Goal: Task Accomplishment & Management: Manage account settings

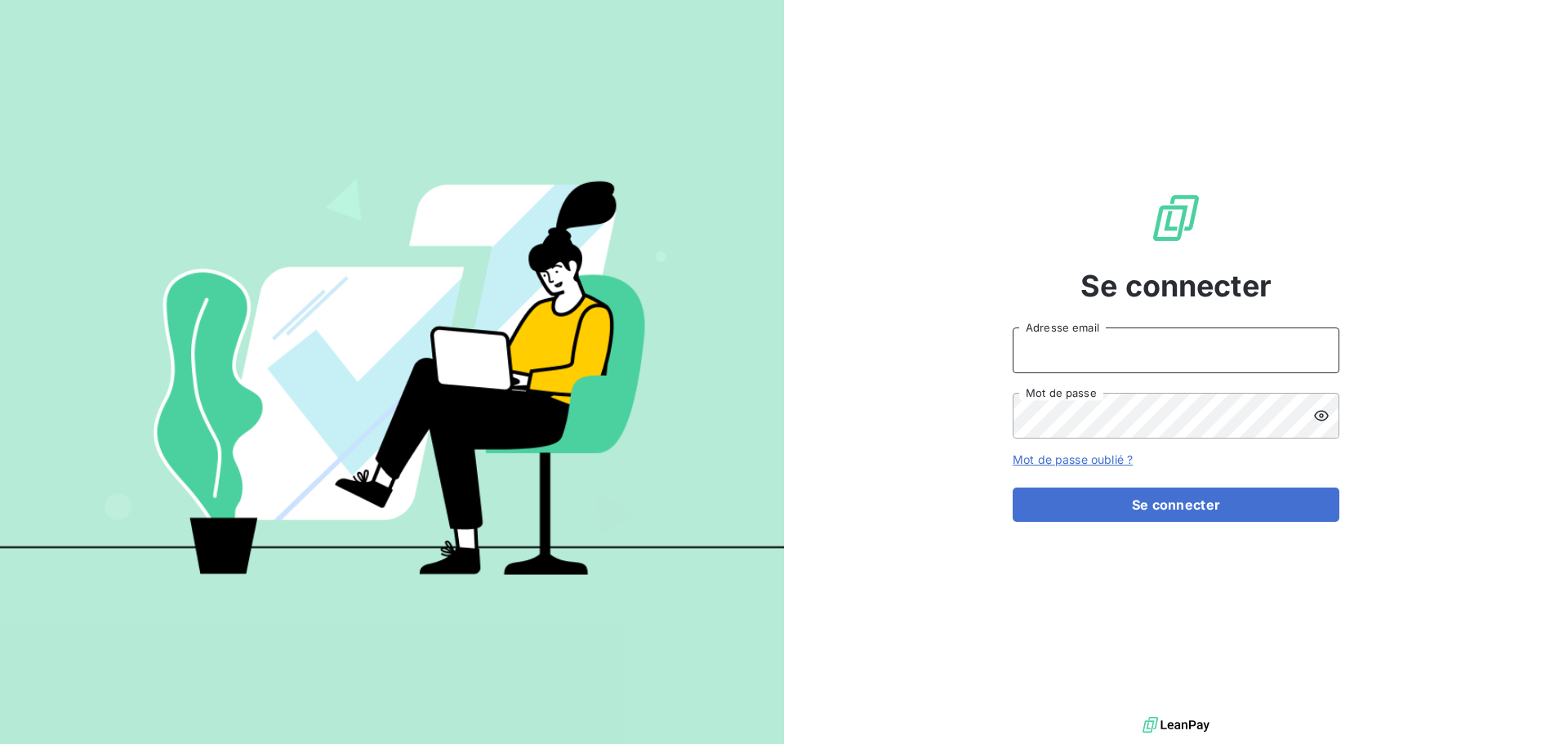
click at [1088, 341] on input "Adresse email" at bounding box center [1176, 350] width 326 height 46
type input "comptabilite@spiriit.com"
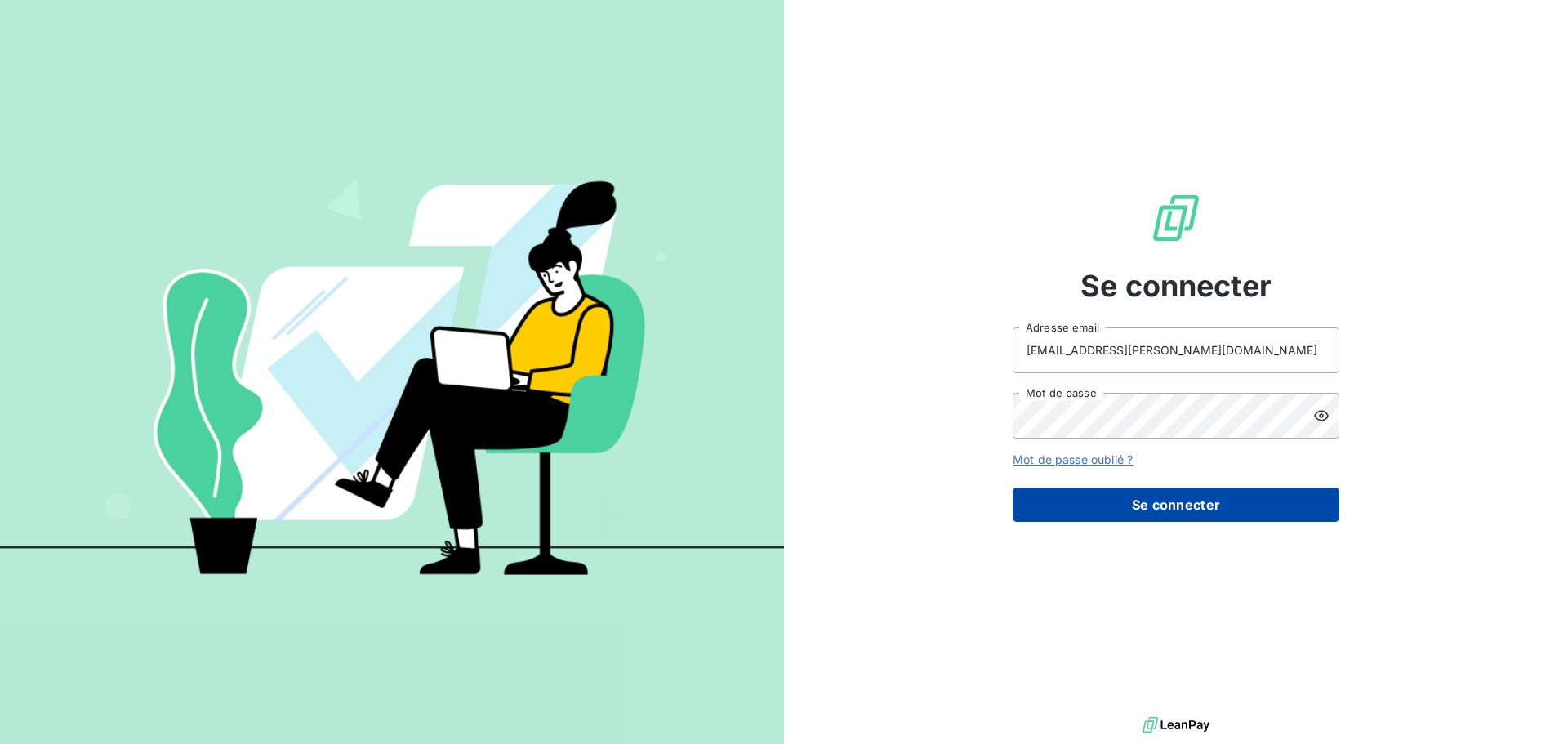
click at [1112, 495] on button "Se connecter" at bounding box center [1176, 505] width 326 height 35
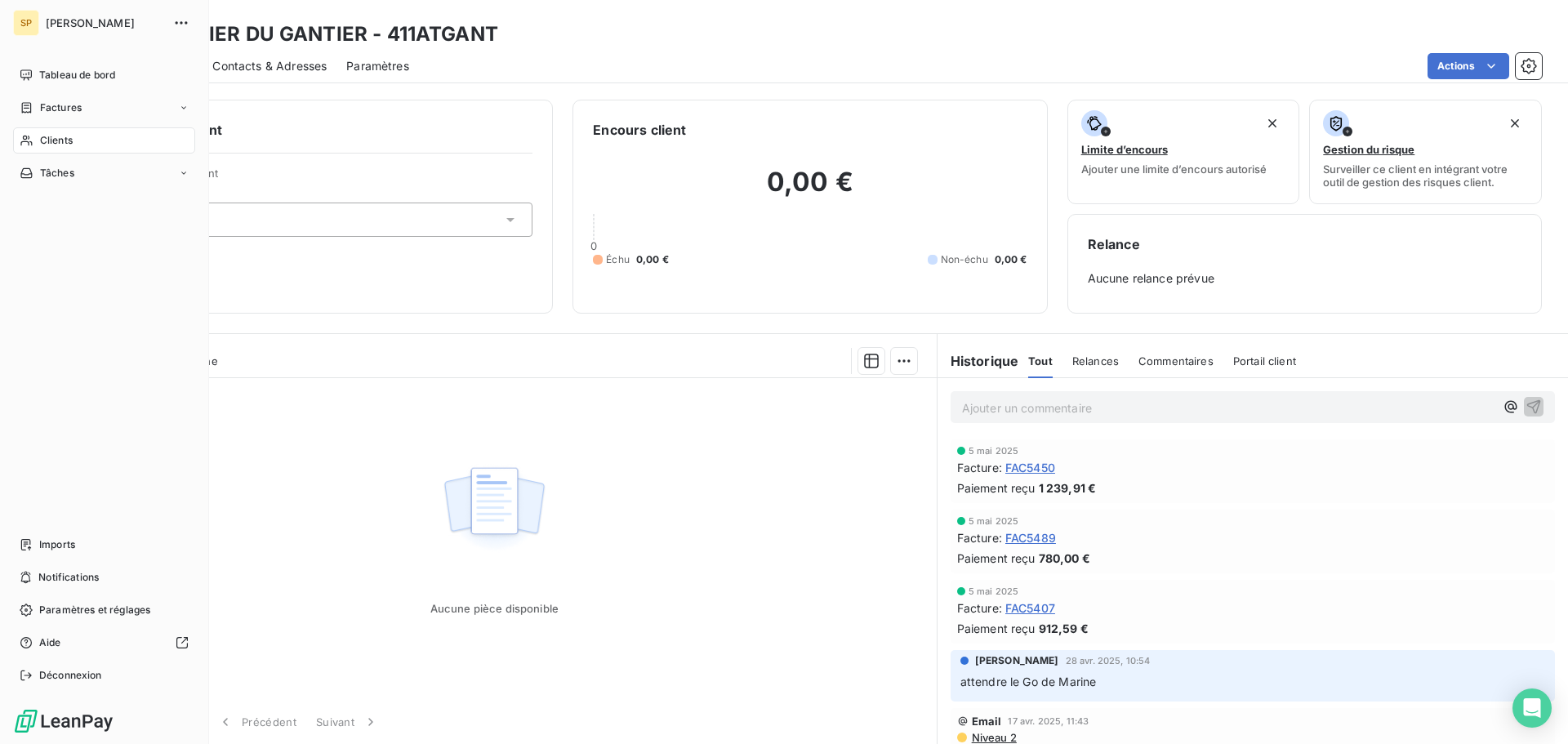
click at [44, 139] on span "Clients" at bounding box center [57, 140] width 33 height 14
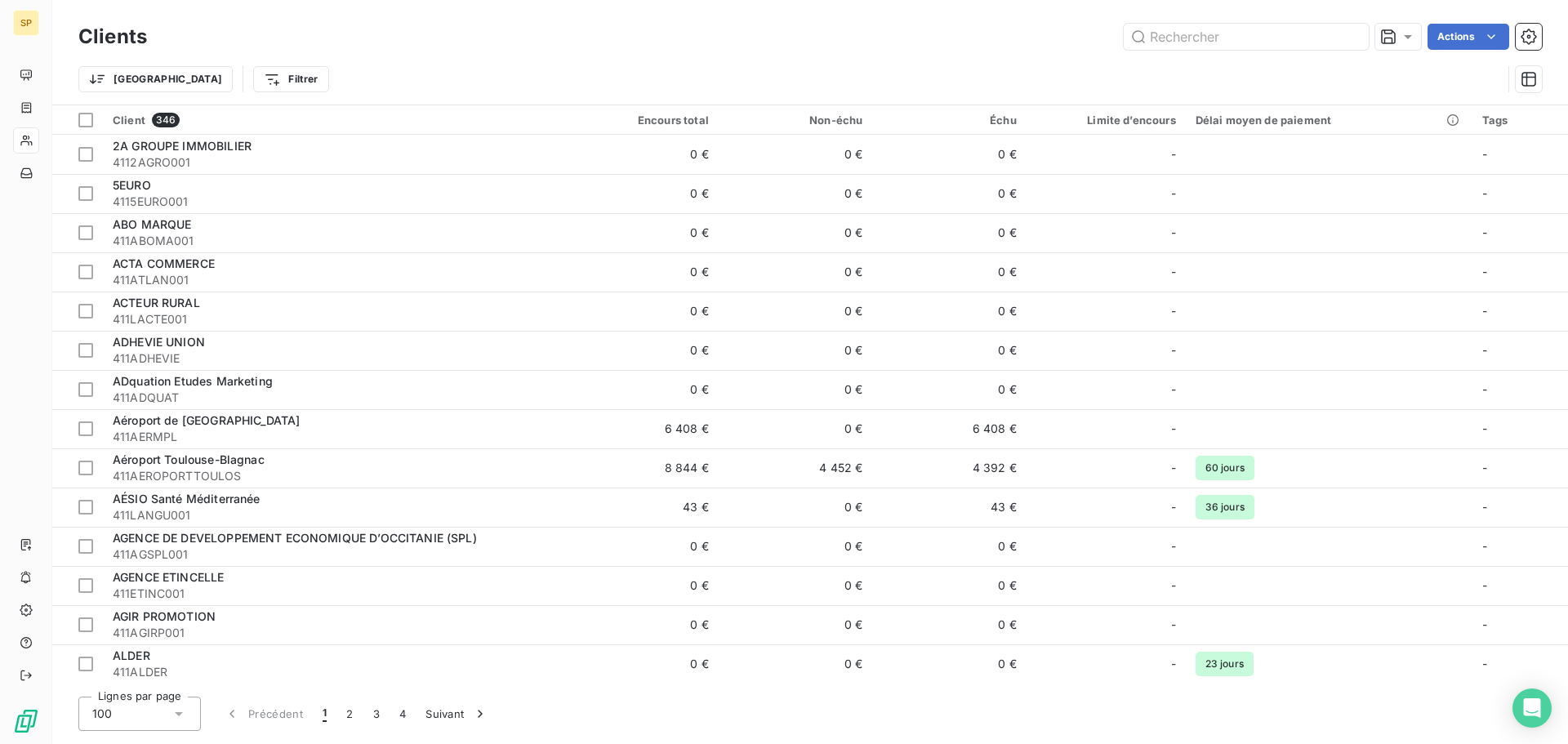
type input "#+L^G`mUmxK9Fr`]hq"
click at [1163, 40] on input "text" at bounding box center [1246, 36] width 245 height 26
paste input "FAC5659"
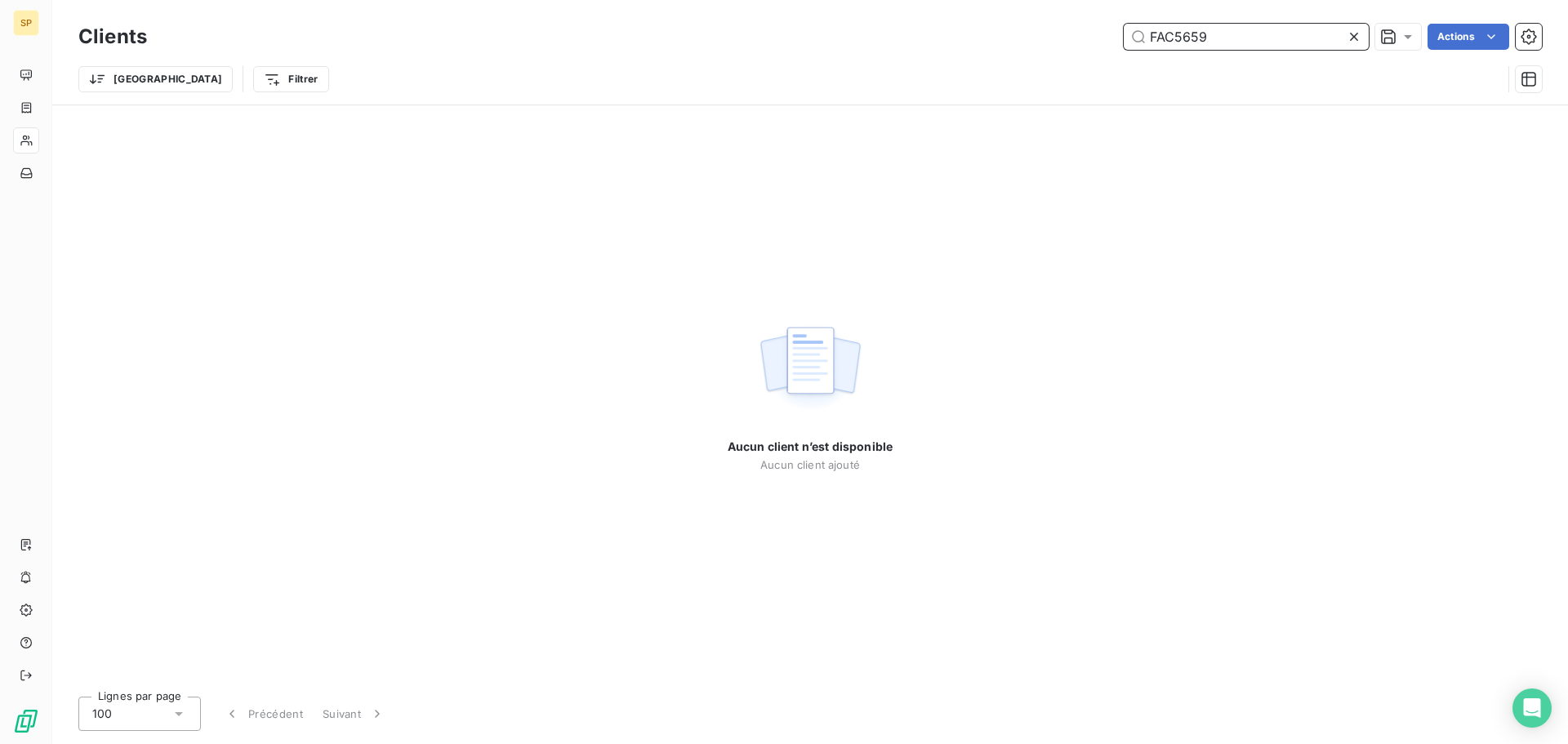
drag, startPoint x: 1219, startPoint y: 41, endPoint x: 1017, endPoint y: 42, distance: 202.0
click at [1017, 42] on div "FAC5659 Actions" at bounding box center [854, 36] width 1375 height 26
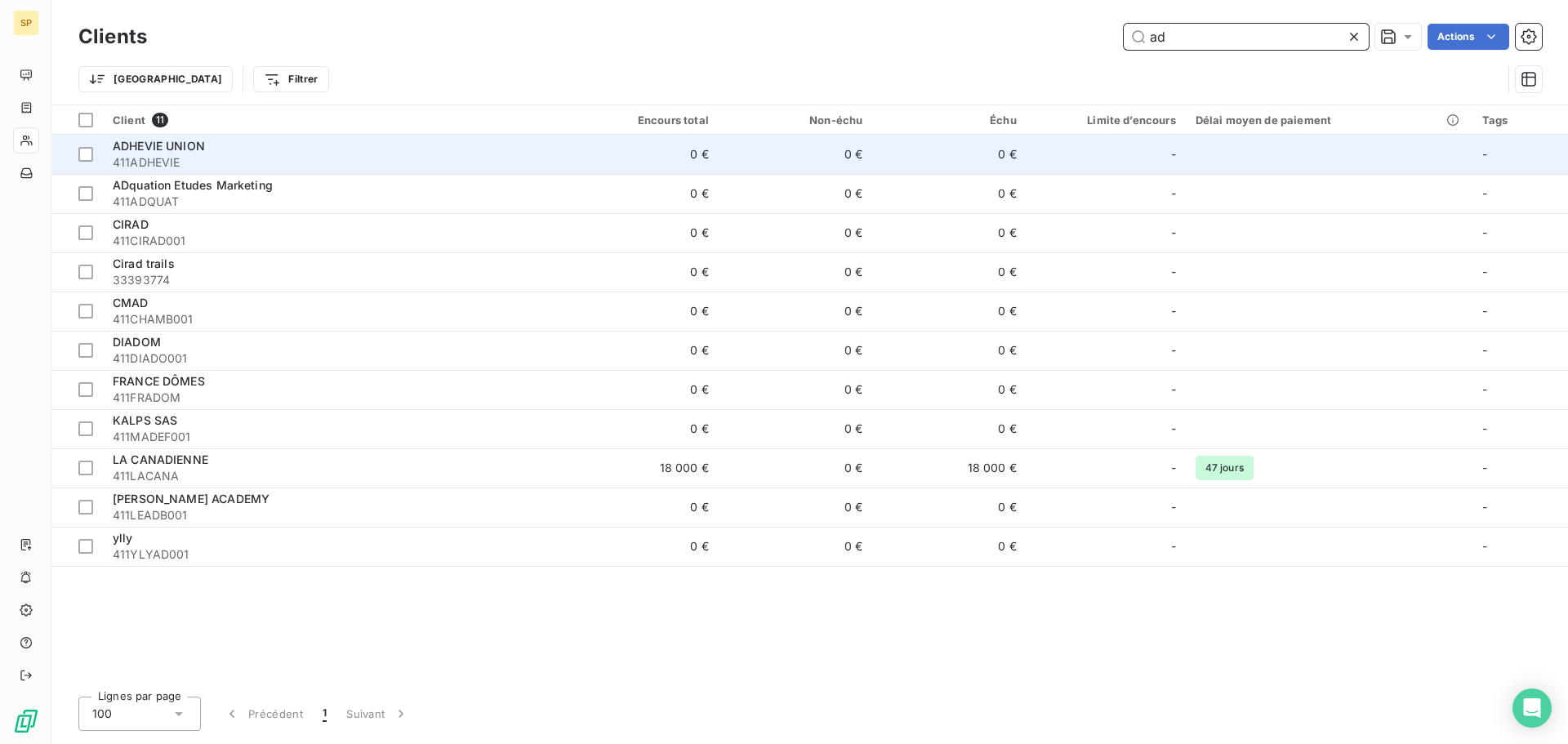
type input "ad"
click at [340, 155] on span "411ADHEVIE" at bounding box center [333, 162] width 441 height 16
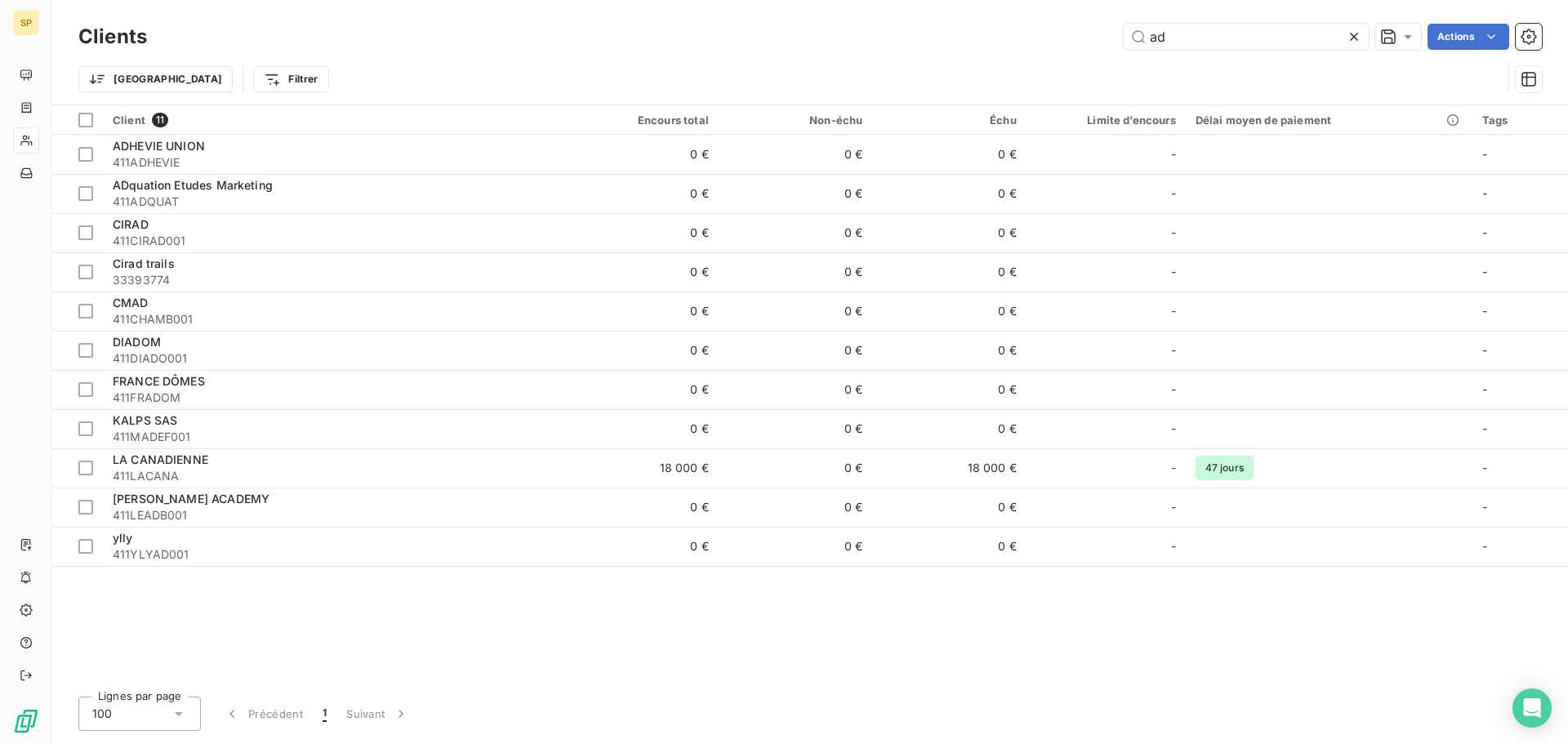
drag, startPoint x: 1203, startPoint y: 38, endPoint x: 1041, endPoint y: 40, distance: 162.0
click at [1041, 40] on div "ad Actions" at bounding box center [854, 36] width 1375 height 26
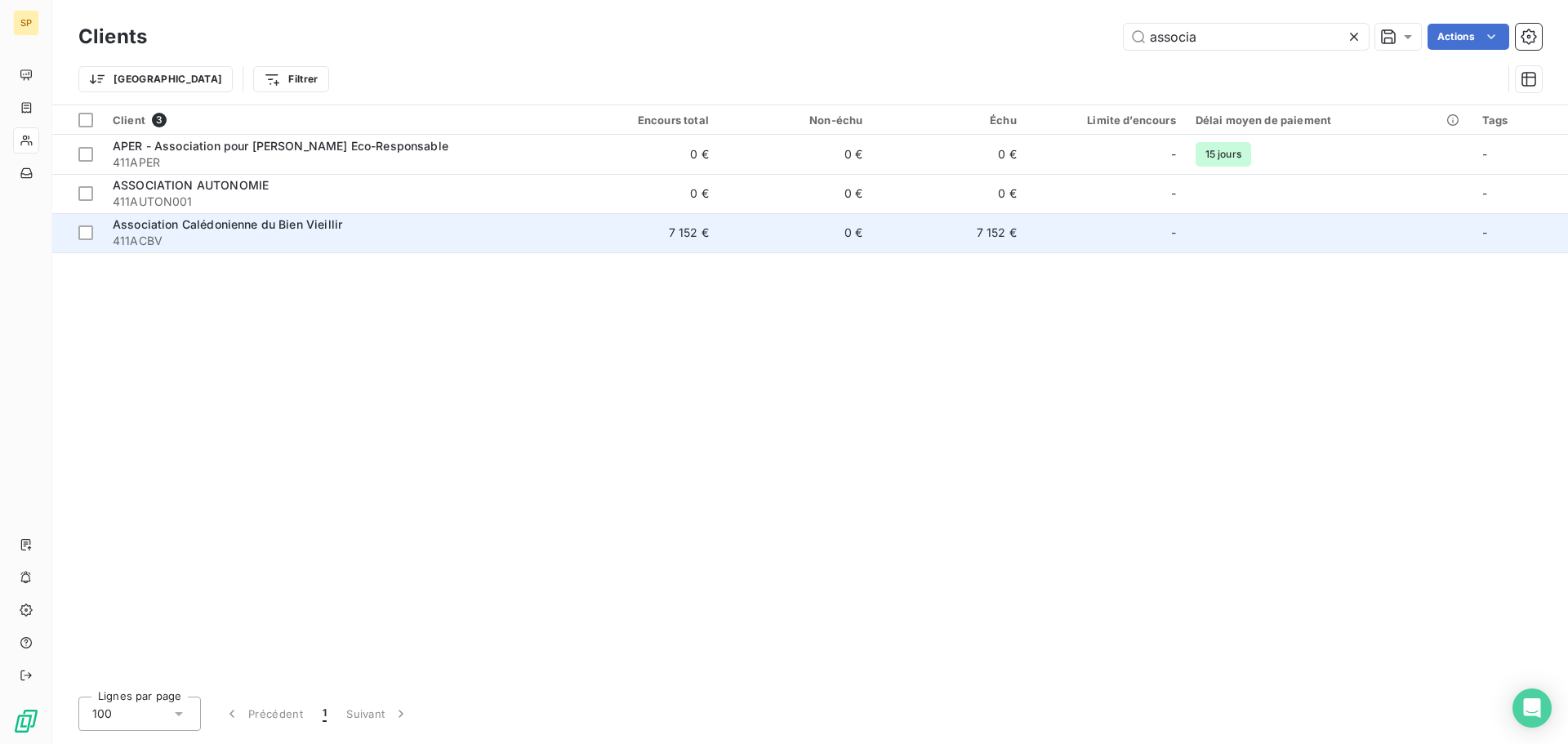
type input "associa"
click at [297, 244] on span "411ACBV" at bounding box center [333, 241] width 441 height 16
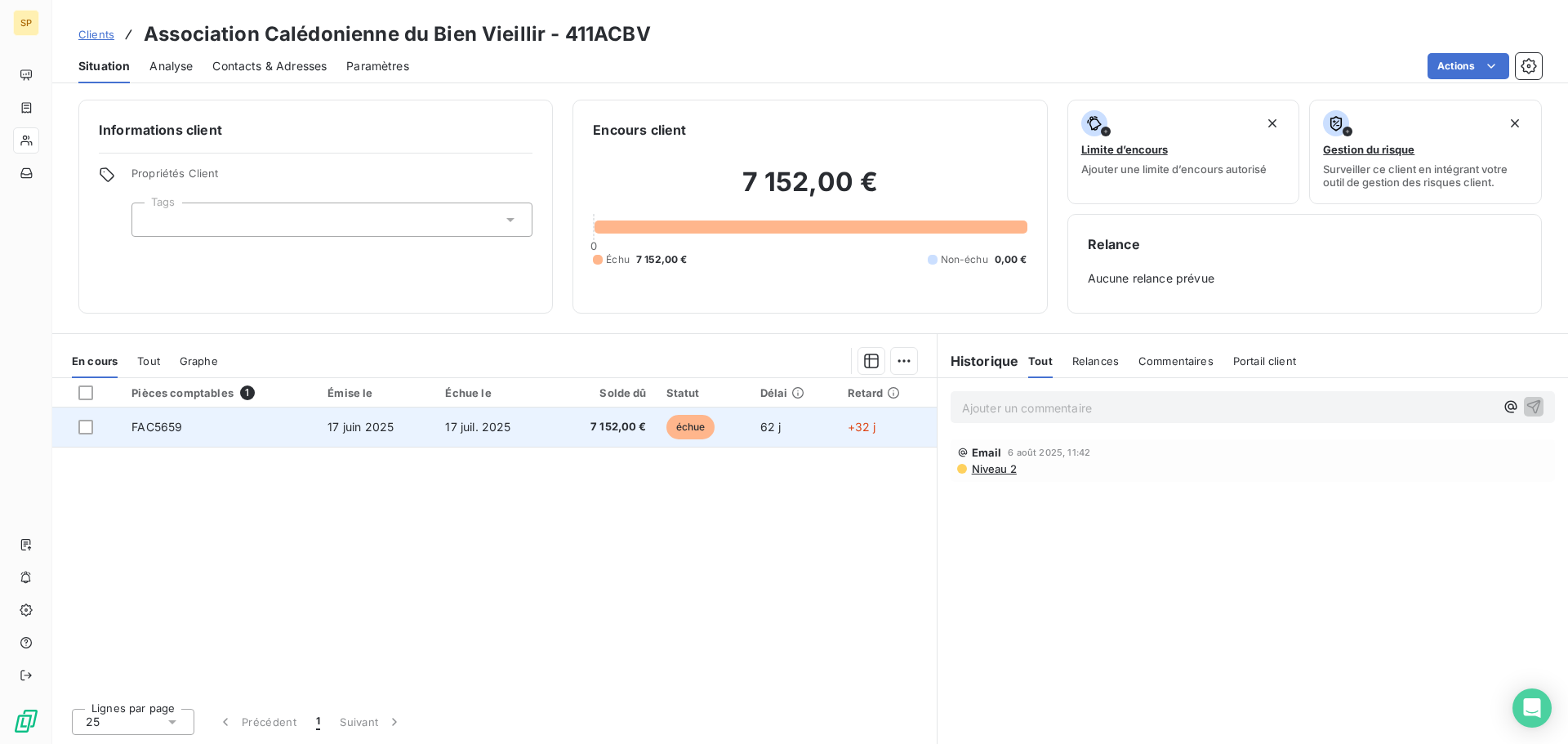
click at [188, 438] on td "FAC5659" at bounding box center [220, 427] width 196 height 39
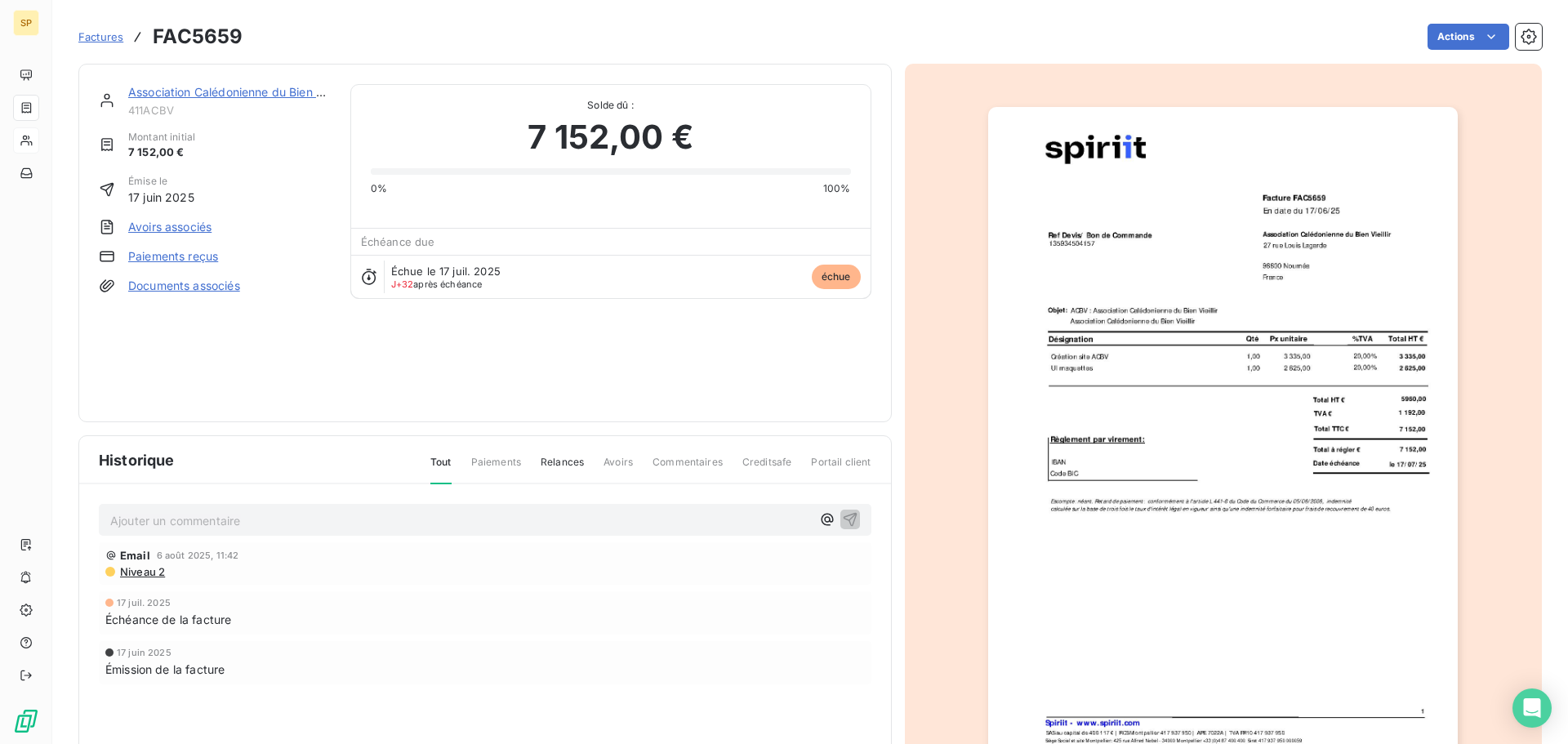
click at [1170, 276] on img "button" at bounding box center [1223, 439] width 469 height 665
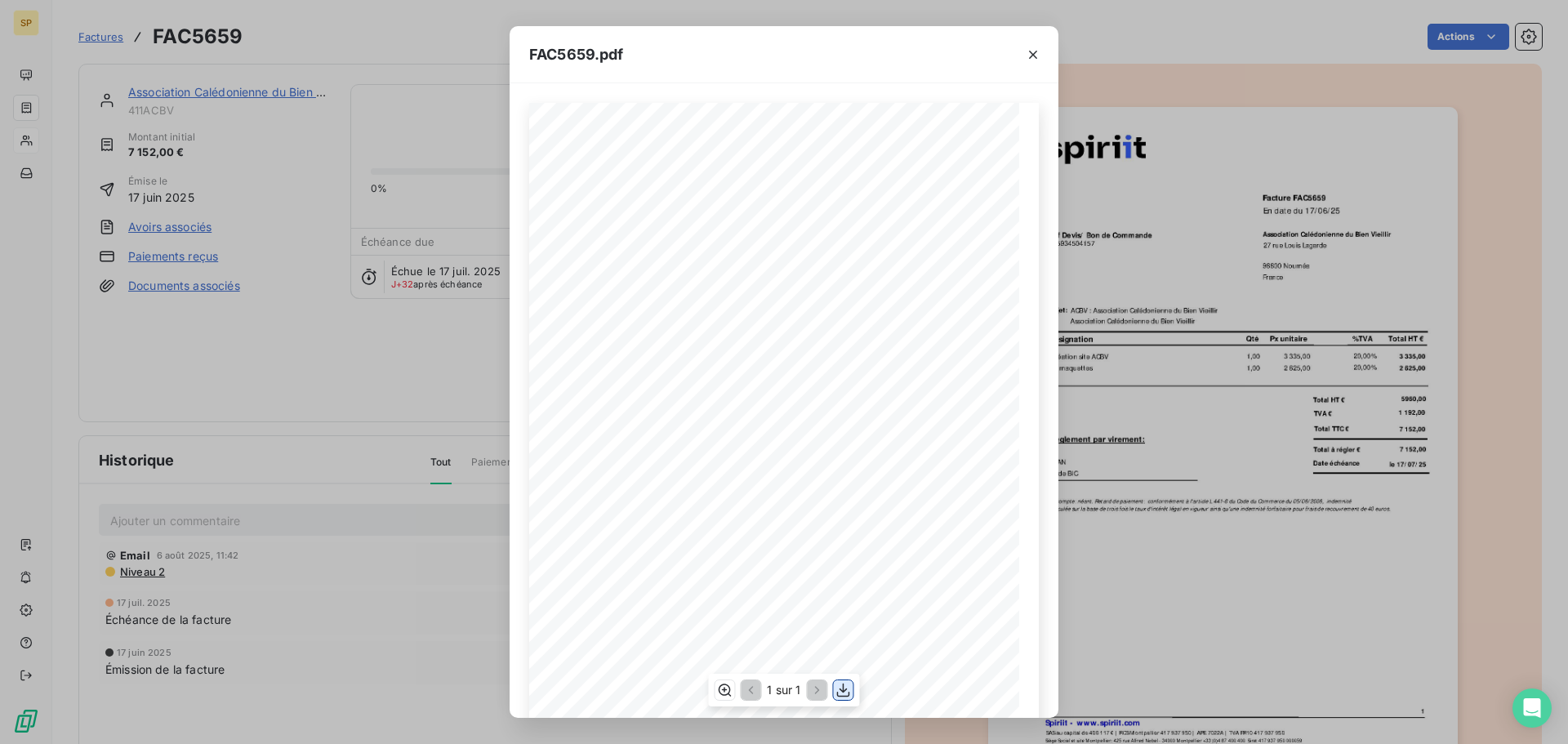
click at [843, 690] on icon "button" at bounding box center [843, 690] width 13 height 13
click at [1027, 48] on icon "button" at bounding box center [1033, 55] width 16 height 16
